Goal: Information Seeking & Learning: Understand process/instructions

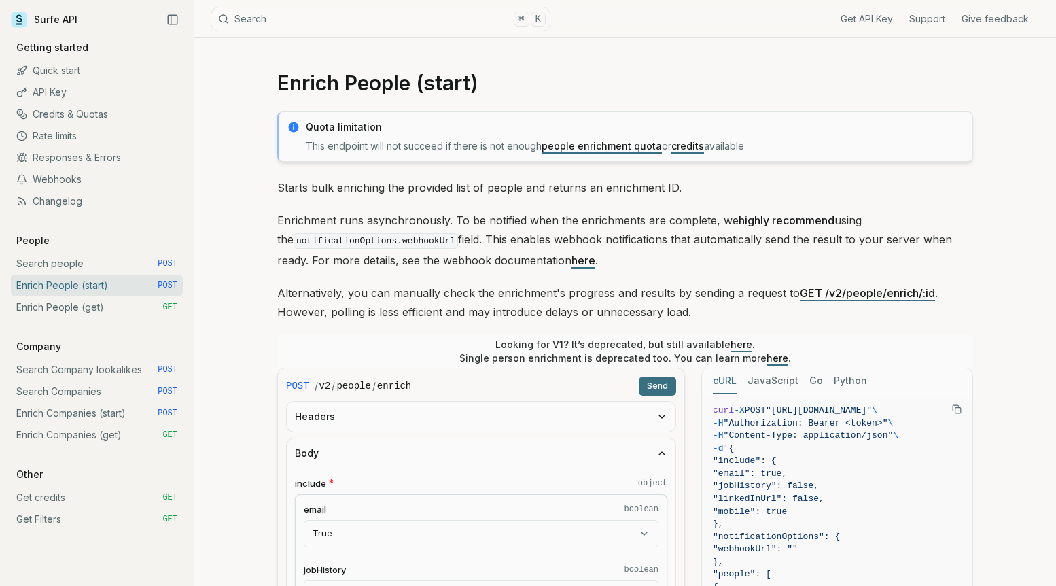
scroll to position [655, 0]
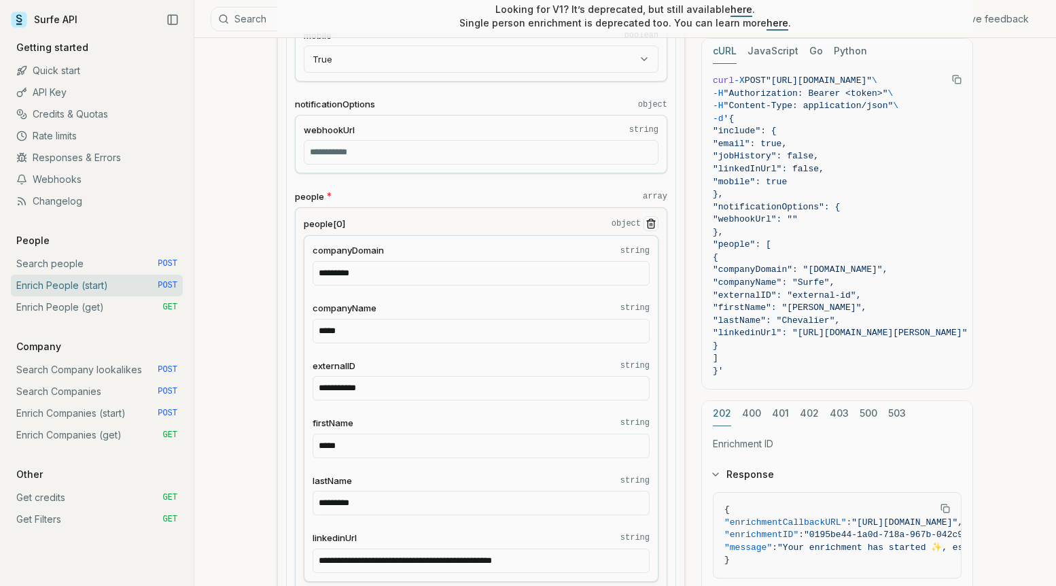
click at [98, 432] on link "Enrich Companies (get) GET" at bounding box center [97, 435] width 172 height 22
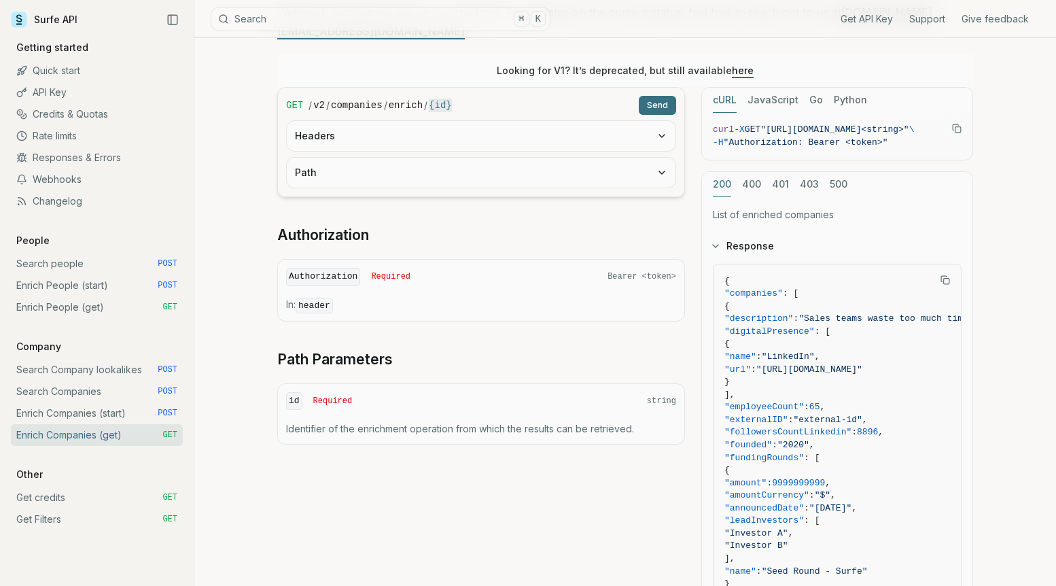
scroll to position [279, 0]
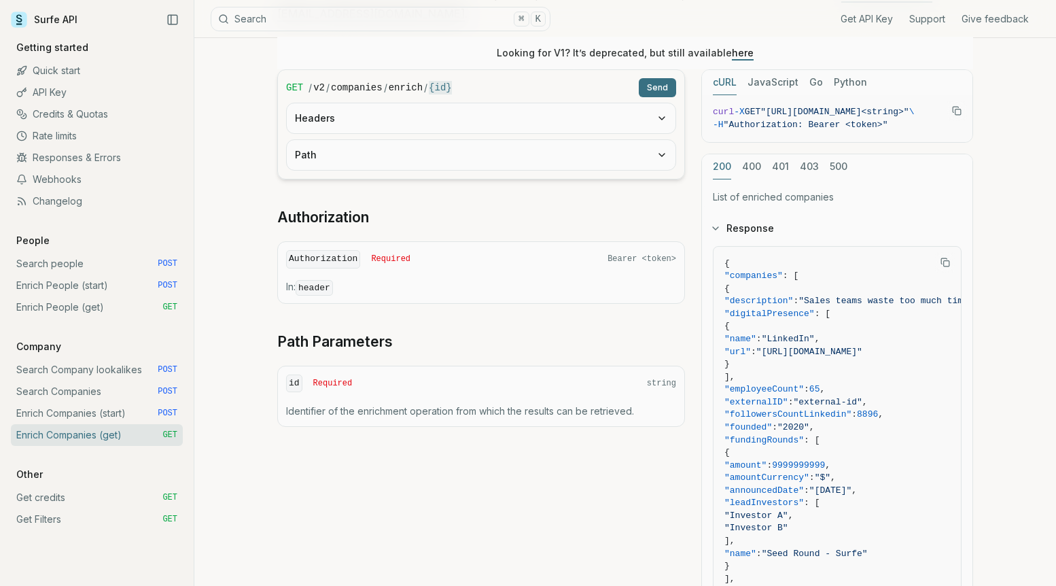
click at [82, 521] on link "Get Filters GET" at bounding box center [97, 519] width 172 height 22
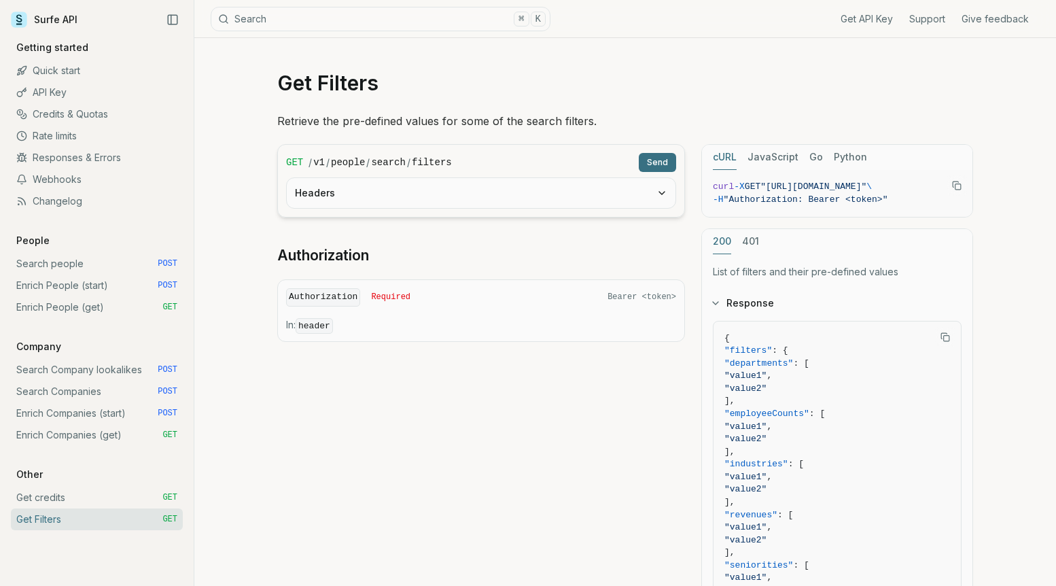
click at [396, 201] on button "Headers" at bounding box center [481, 193] width 389 height 30
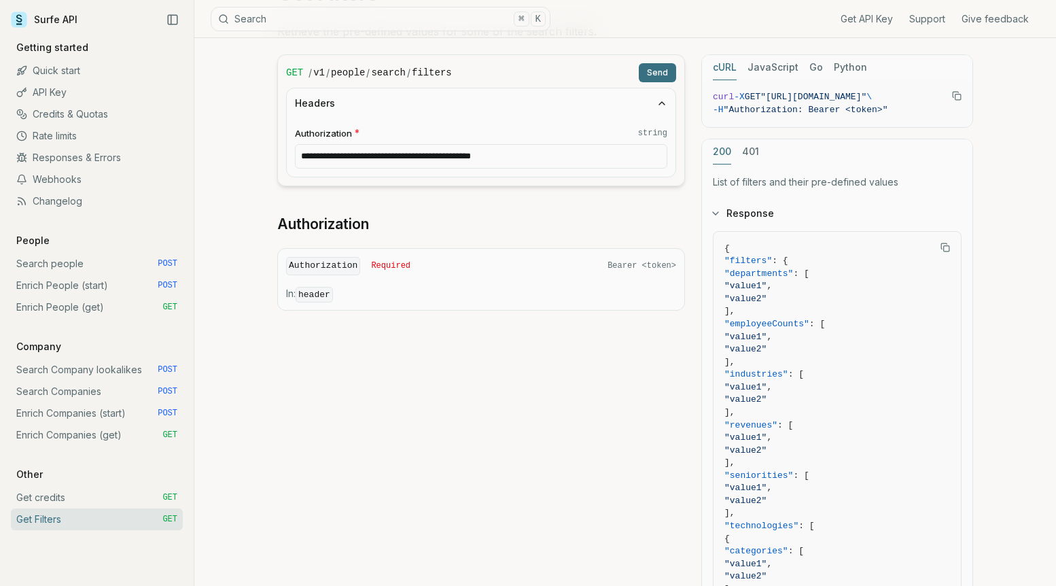
scroll to position [87, 0]
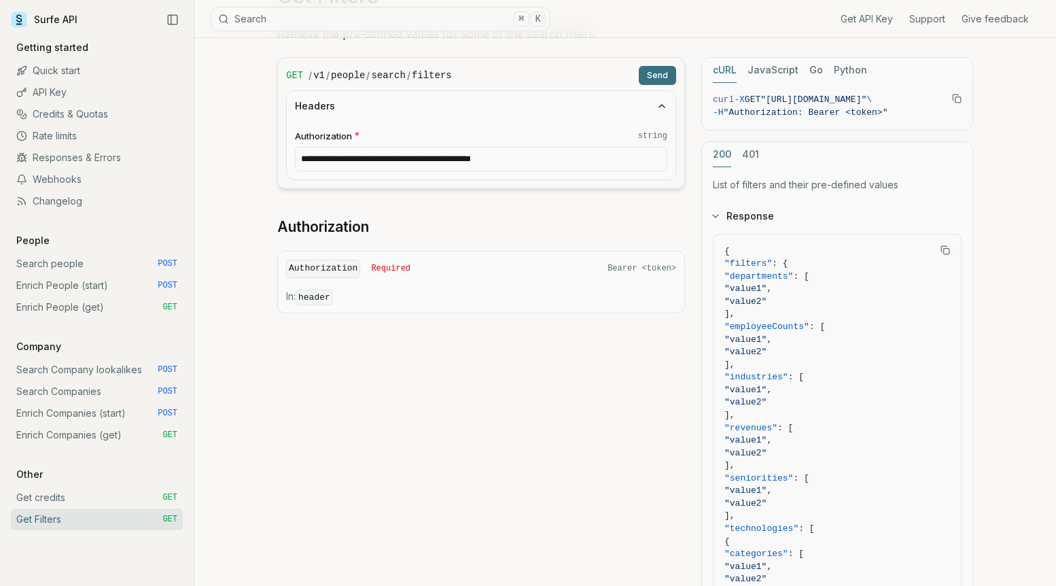
click at [48, 428] on link "Enrich Companies (get) GET" at bounding box center [97, 435] width 172 height 22
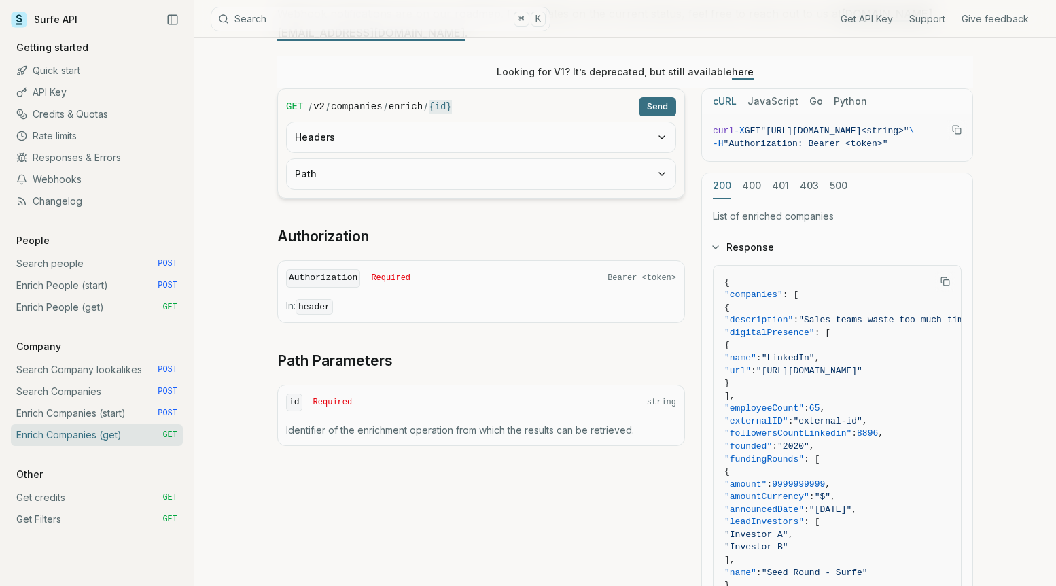
scroll to position [263, 0]
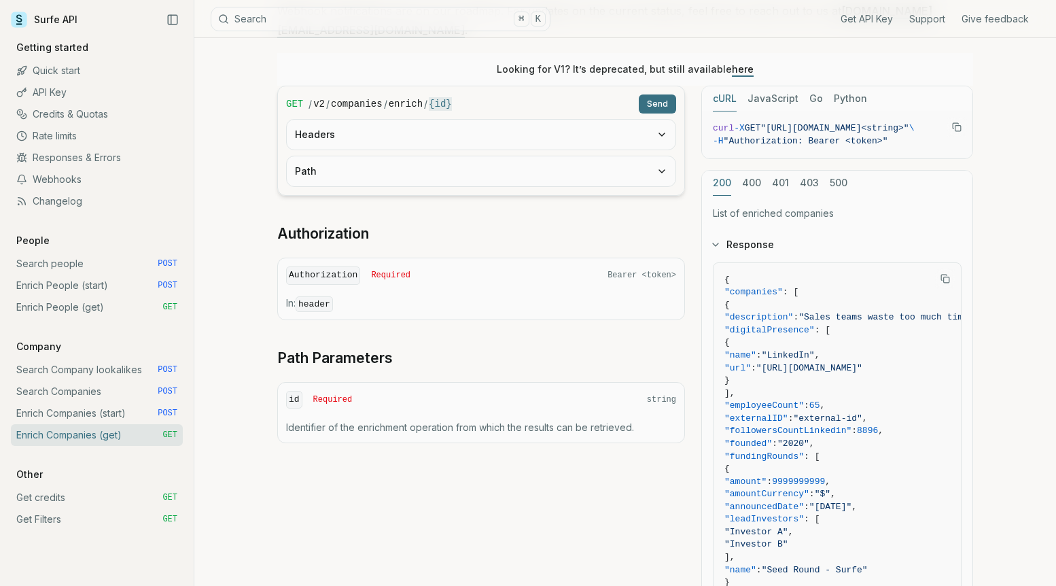
click at [538, 414] on div "id Required string Identifier of the enrichment operation from which the result…" at bounding box center [481, 412] width 408 height 61
click at [565, 124] on button "Headers" at bounding box center [481, 135] width 389 height 30
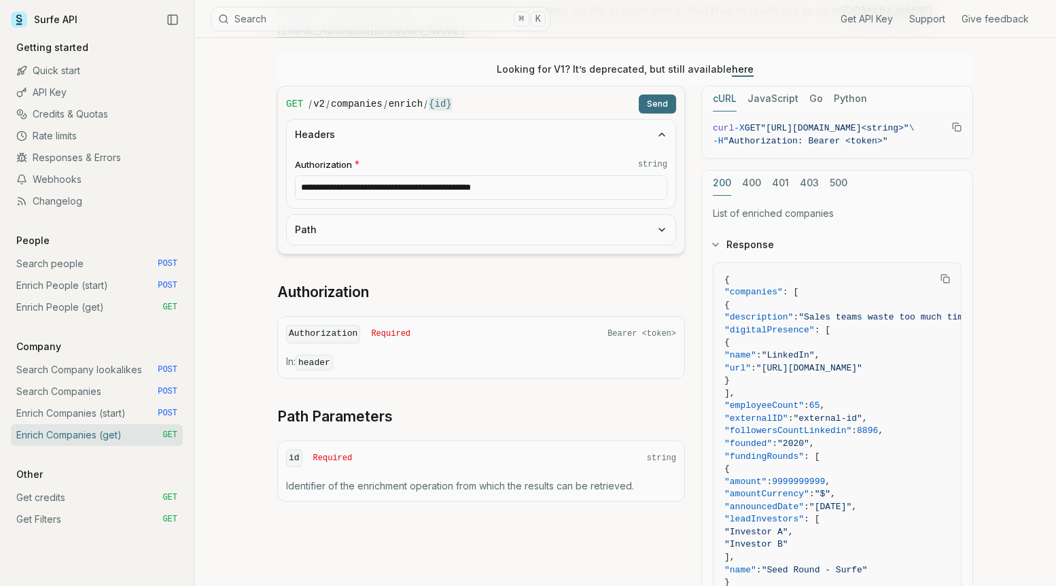
click at [565, 124] on button "Headers" at bounding box center [481, 135] width 389 height 30
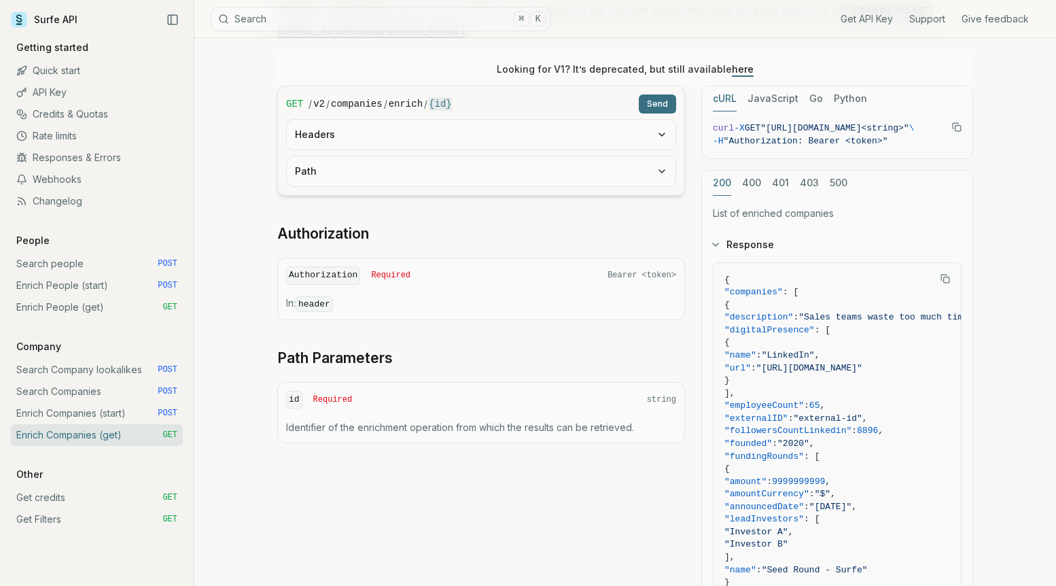
click at [553, 173] on form "GET / v2 / companies / enrich / {id} Send Headers Path" at bounding box center [481, 141] width 408 height 110
click at [553, 162] on button "Path" at bounding box center [481, 171] width 389 height 30
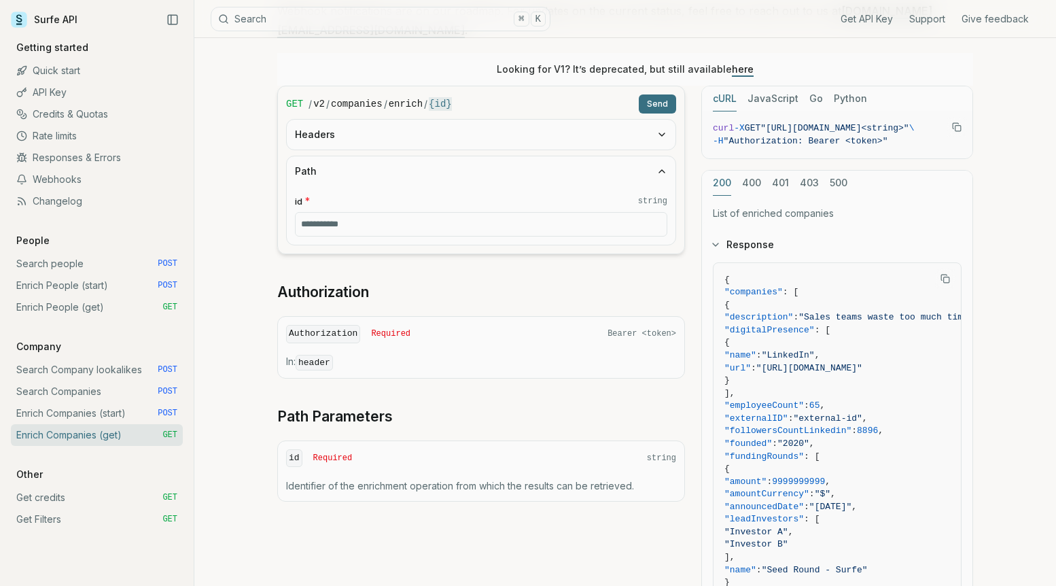
click at [553, 162] on button "Path" at bounding box center [481, 171] width 389 height 30
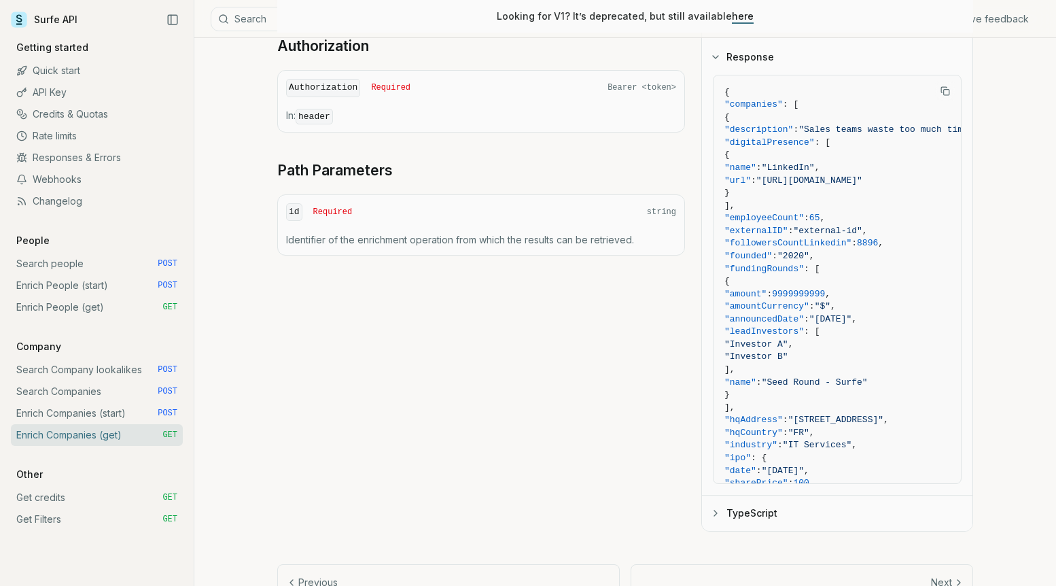
scroll to position [444, 0]
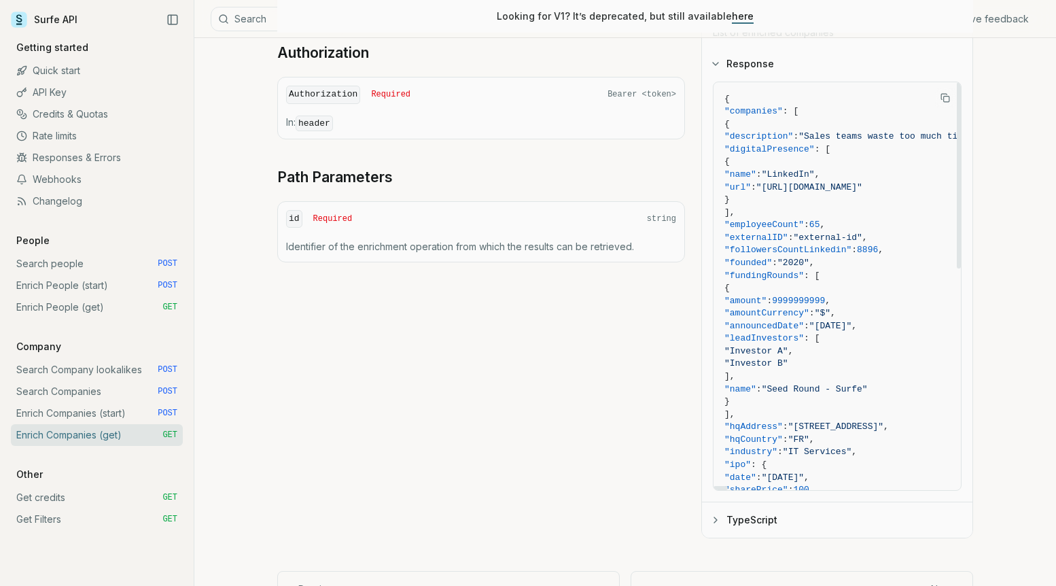
click at [747, 502] on button "TypeScript" at bounding box center [837, 519] width 271 height 35
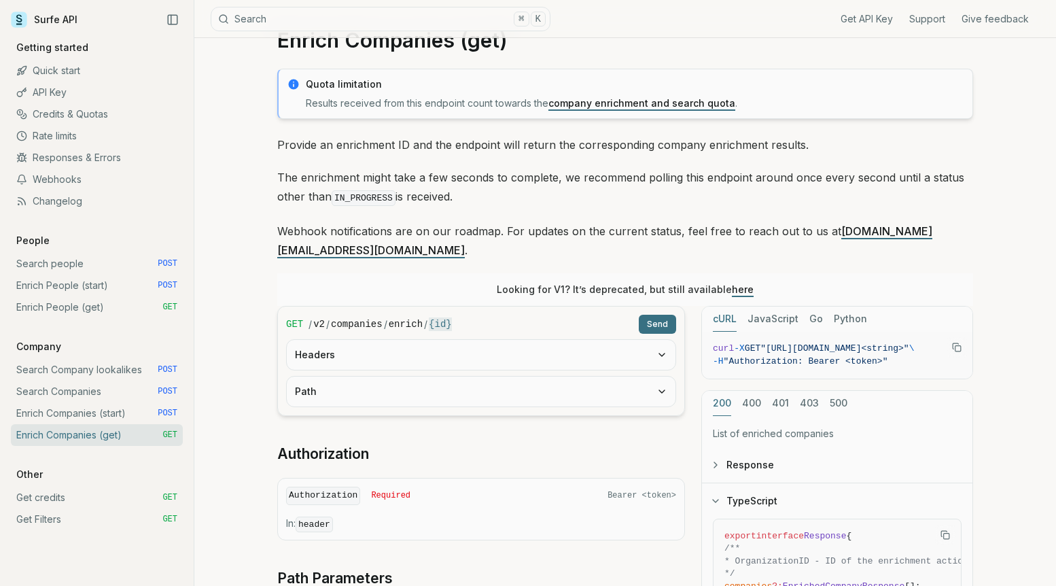
scroll to position [0, 0]
